Goal: Transaction & Acquisition: Purchase product/service

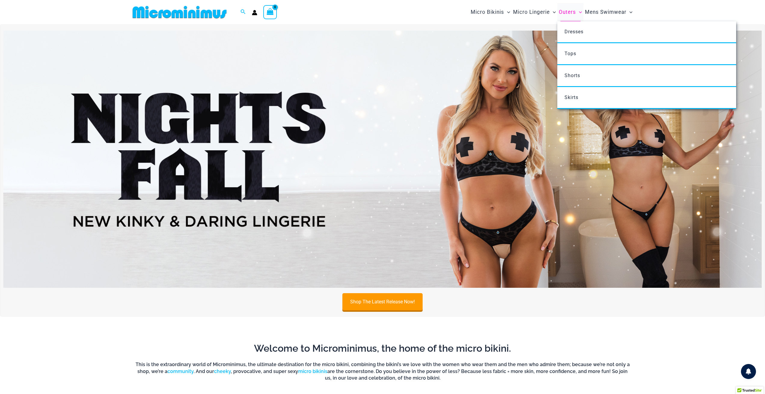
type input "**********"
click at [569, 11] on span "Outers" at bounding box center [566, 12] width 17 height 15
click at [574, 29] on span "Dresses" at bounding box center [573, 32] width 19 height 6
